Goal: Navigation & Orientation: Find specific page/section

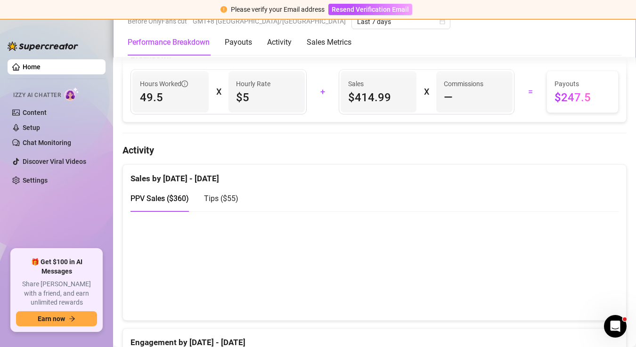
scroll to position [507, 0]
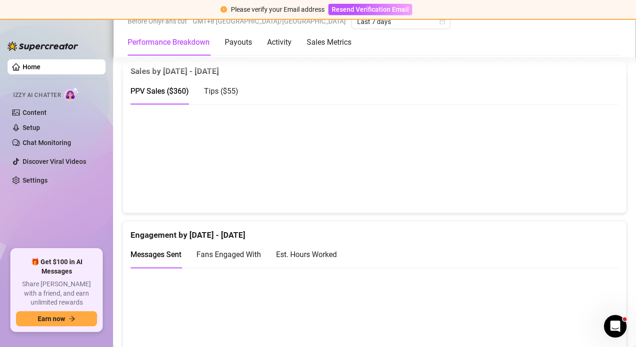
click at [503, 160] on canvas at bounding box center [371, 158] width 481 height 94
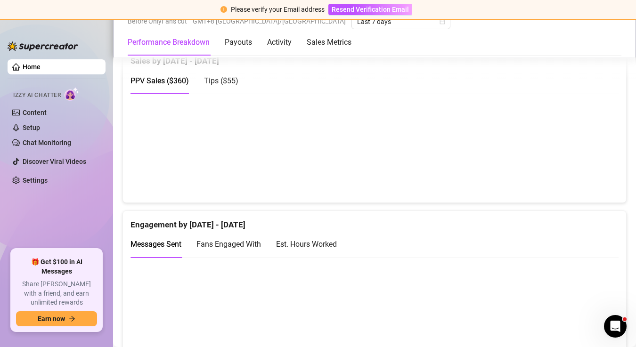
scroll to position [522, 0]
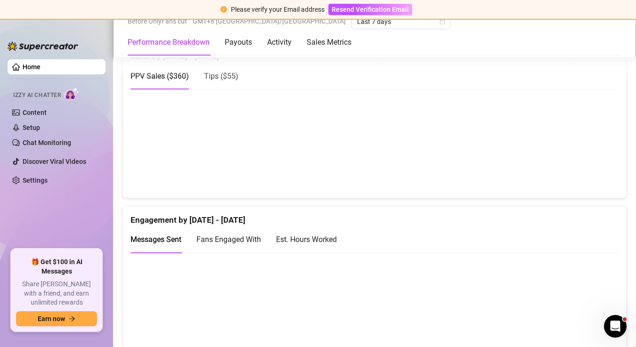
click at [526, 155] on canvas at bounding box center [371, 143] width 481 height 94
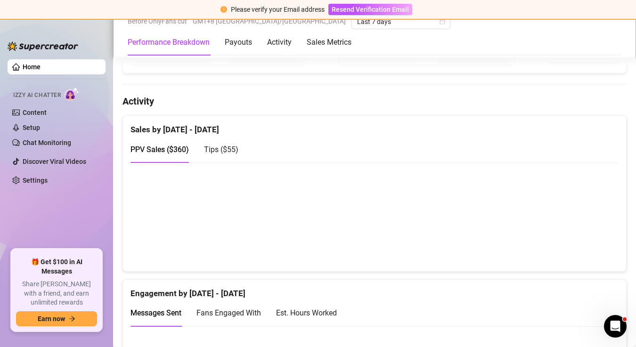
scroll to position [454, 0]
